Goal: Task Accomplishment & Management: Manage account settings

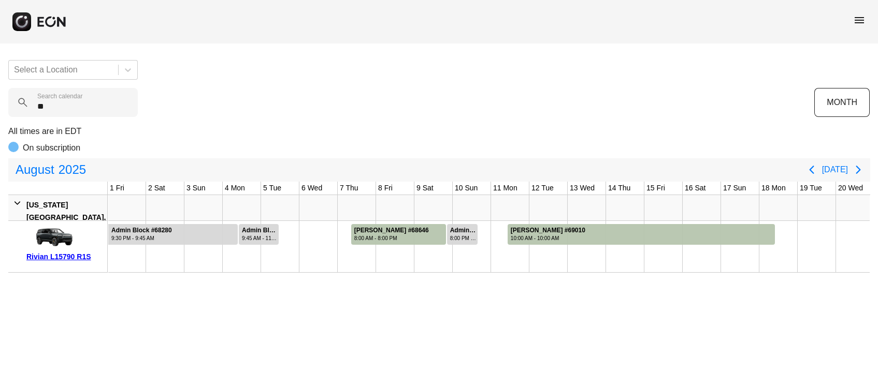
scroll to position [0, 425]
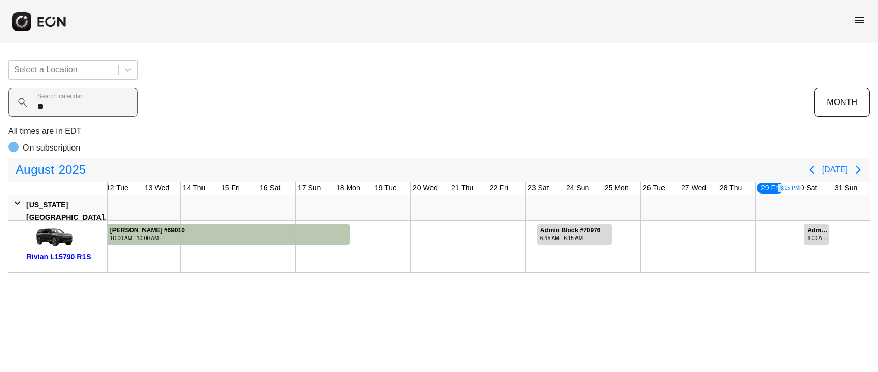
click at [57, 103] on calendar "**" at bounding box center [73, 102] width 130 height 29
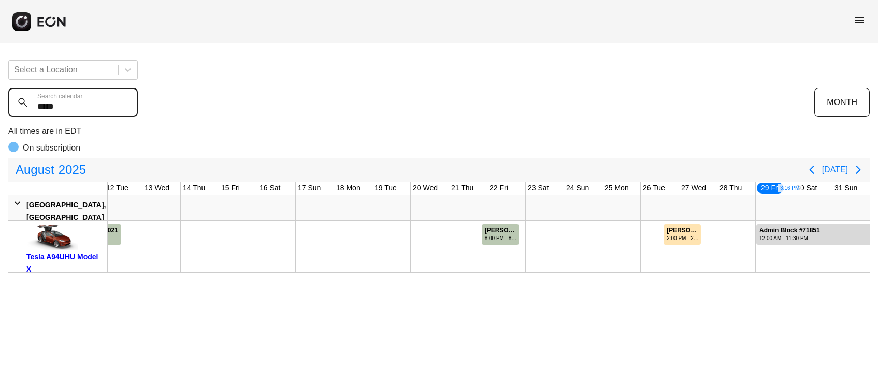
click at [51, 110] on calendar "*****" at bounding box center [73, 102] width 130 height 29
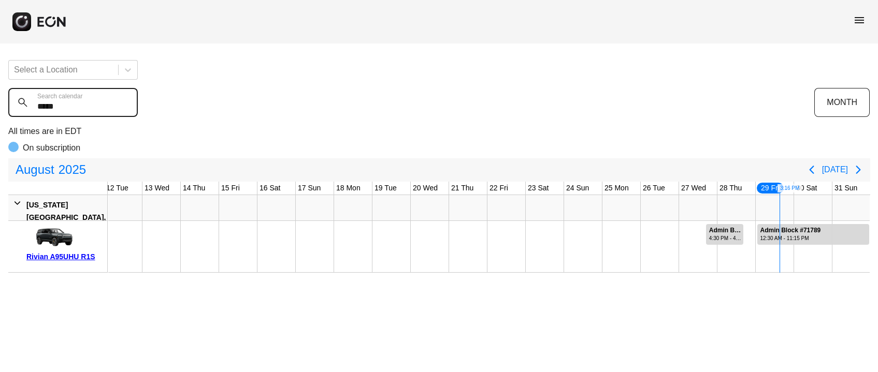
type calendar "*****"
